Goal: Communication & Community: Answer question/provide support

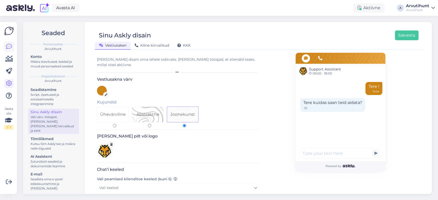
click at [8, 47] on icon at bounding box center [9, 47] width 6 height 6
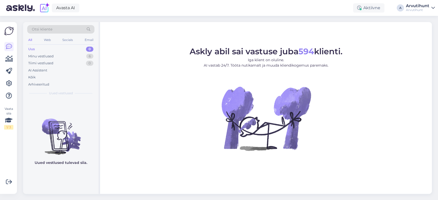
click at [42, 49] on div "Uus 0" at bounding box center [60, 49] width 67 height 7
click at [45, 55] on div "Minu vestlused" at bounding box center [40, 56] width 25 height 5
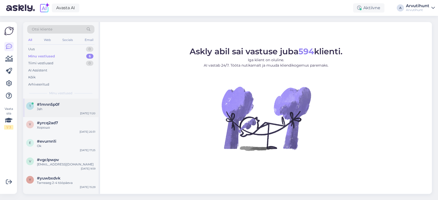
click at [51, 104] on span "#1mnn5p0f" at bounding box center [48, 104] width 23 height 5
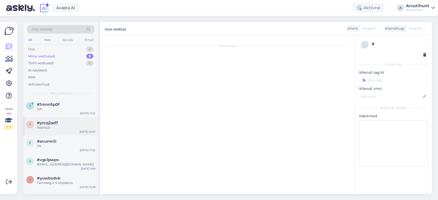
scroll to position [28, 0]
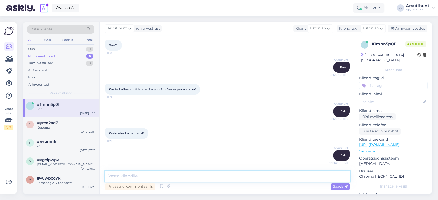
click at [175, 180] on textarea at bounding box center [227, 176] width 245 height 11
paste textarea "[URL][DOMAIN_NAME]"
type textarea "[URL][DOMAIN_NAME]"
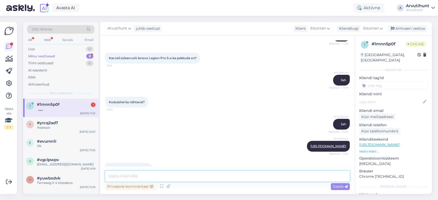
scroll to position [81, 0]
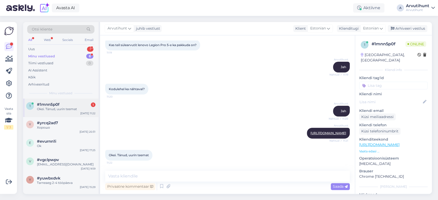
click at [69, 109] on div "Okei. Tänud, uurin teemat" at bounding box center [66, 109] width 59 height 5
click at [57, 55] on div "Minu vestlused 6" at bounding box center [60, 56] width 67 height 7
click at [45, 49] on div "Uus 1" at bounding box center [60, 49] width 67 height 7
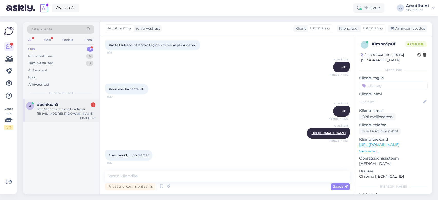
click at [69, 110] on div "Tere,Saadan oma maili aadressi [EMAIL_ADDRESS][DOMAIN_NAME]" at bounding box center [66, 111] width 59 height 9
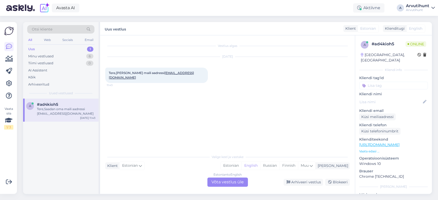
drag, startPoint x: 169, startPoint y: 79, endPoint x: 304, endPoint y: 81, distance: 135.0
click at [304, 81] on div "[DATE] Tere,Saadan oma maili aadressi [EMAIL_ADDRESS][DOMAIN_NAME] 11:43" at bounding box center [227, 69] width 245 height 37
click at [210, 75] on button at bounding box center [210, 75] width 3 height 5
click at [174, 98] on div "Vestlus algas [DATE] Tere,Saadan oma maili aadressi [EMAIL_ADDRESS][DOMAIN_NAME…" at bounding box center [229, 94] width 249 height 107
drag, startPoint x: 158, startPoint y: 80, endPoint x: 109, endPoint y: 80, distance: 49.3
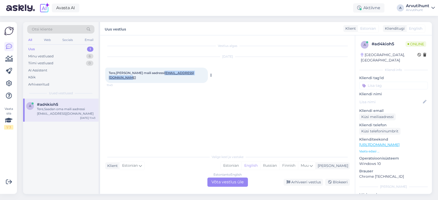
click at [109, 80] on div "Tere,Saadan oma maili aadressi [EMAIL_ADDRESS][DOMAIN_NAME] 11:43" at bounding box center [156, 75] width 103 height 15
copy link "[EMAIL_ADDRESS][DOMAIN_NAME]"
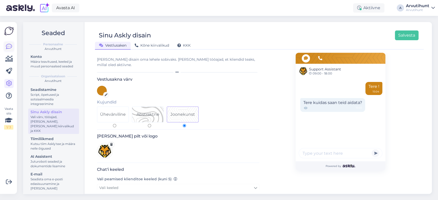
click at [13, 46] on link at bounding box center [8, 46] width 9 height 9
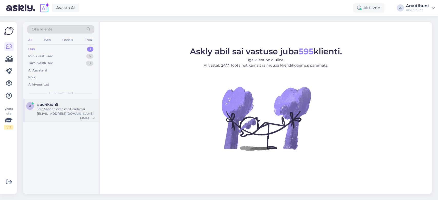
click at [59, 108] on div "Tere,Saadan oma maili aadressi [EMAIL_ADDRESS][DOMAIN_NAME]" at bounding box center [66, 111] width 59 height 9
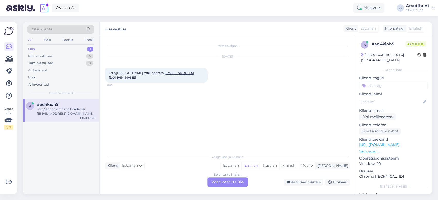
click at [43, 50] on div "Uus 1" at bounding box center [60, 49] width 67 height 7
click at [47, 54] on div "Minu vestlused" at bounding box center [40, 56] width 25 height 5
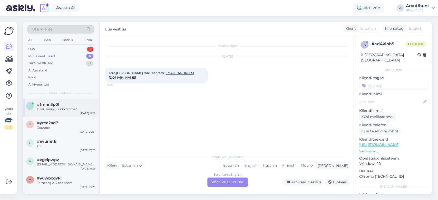
click at [70, 107] on div "Okei. Tänud, uurin teemat" at bounding box center [66, 109] width 59 height 5
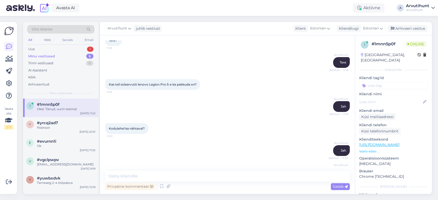
scroll to position [24, 0]
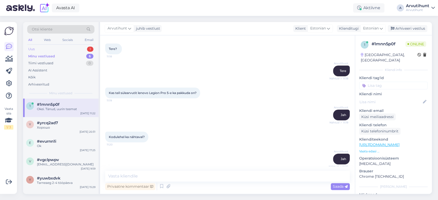
click at [53, 49] on div "Uus 1" at bounding box center [60, 49] width 67 height 7
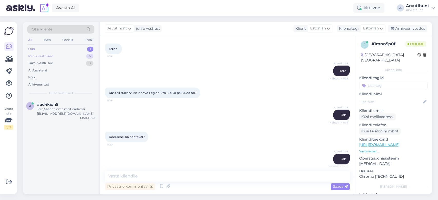
click at [53, 58] on div "Minu vestlused" at bounding box center [40, 56] width 25 height 5
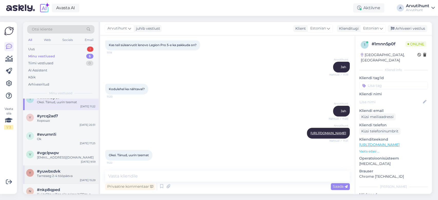
scroll to position [0, 0]
